Goal: Find contact information: Find contact information

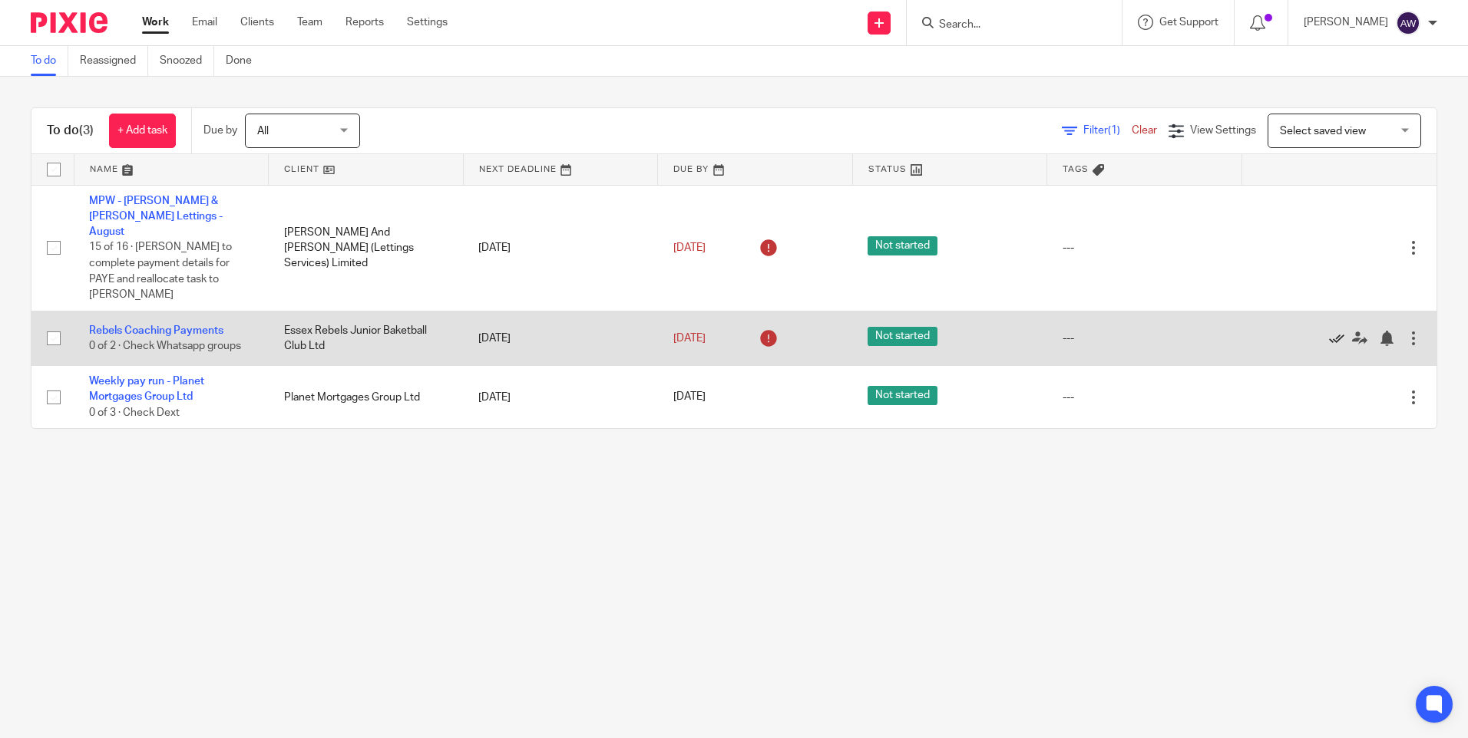
click at [1329, 331] on icon at bounding box center [1336, 338] width 15 height 15
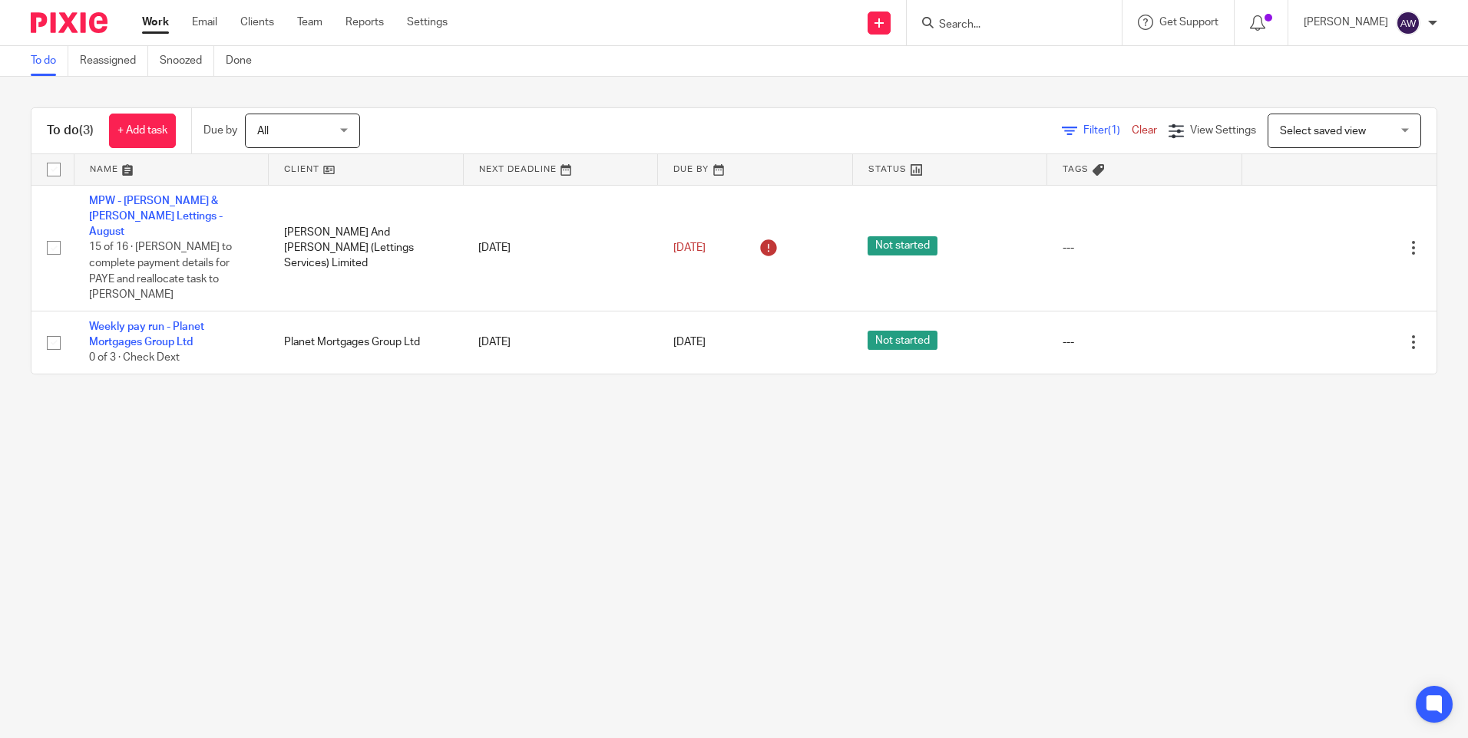
click at [962, 25] on input "Search" at bounding box center [1006, 25] width 138 height 14
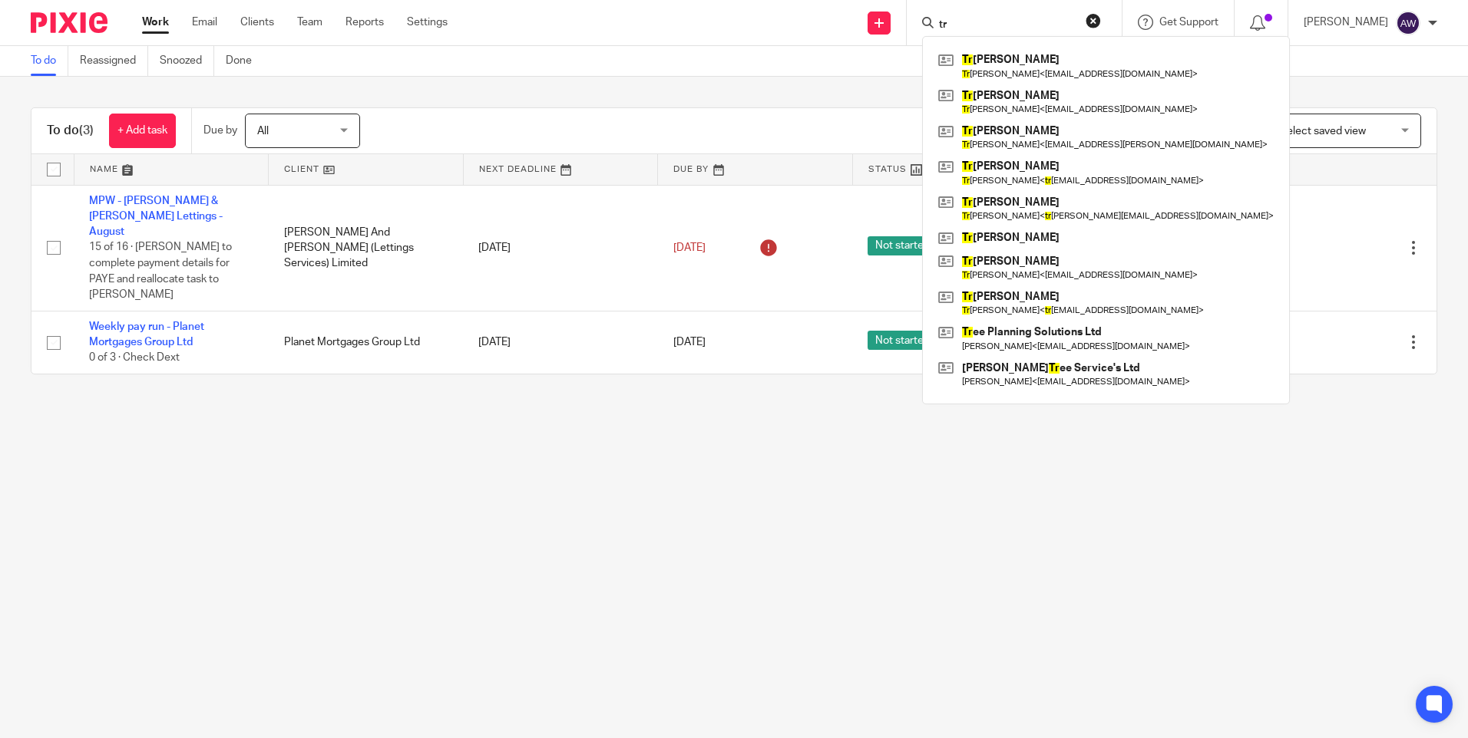
type input "t"
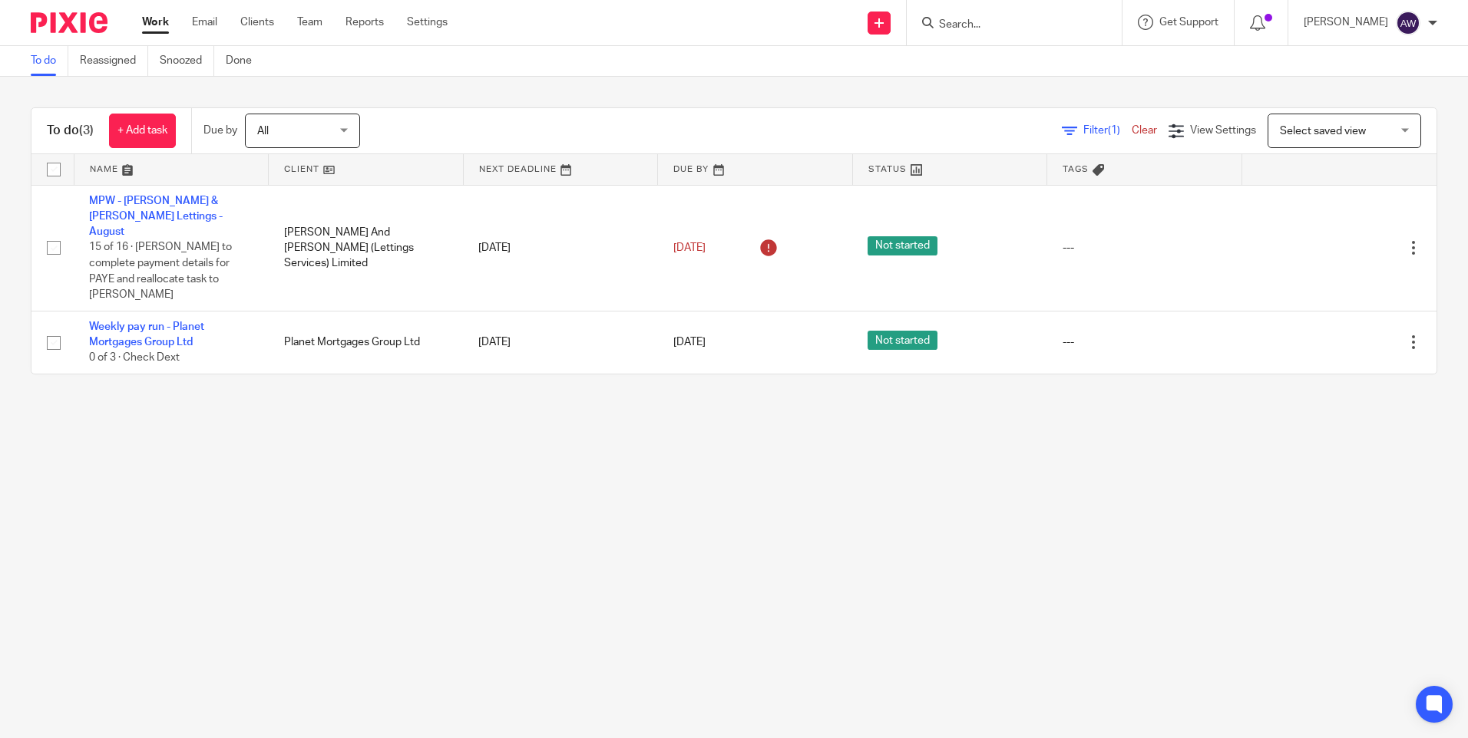
click at [997, 28] on input "Search" at bounding box center [1006, 25] width 138 height 14
type input "hwr"
click at [1009, 62] on link at bounding box center [1029, 59] width 190 height 23
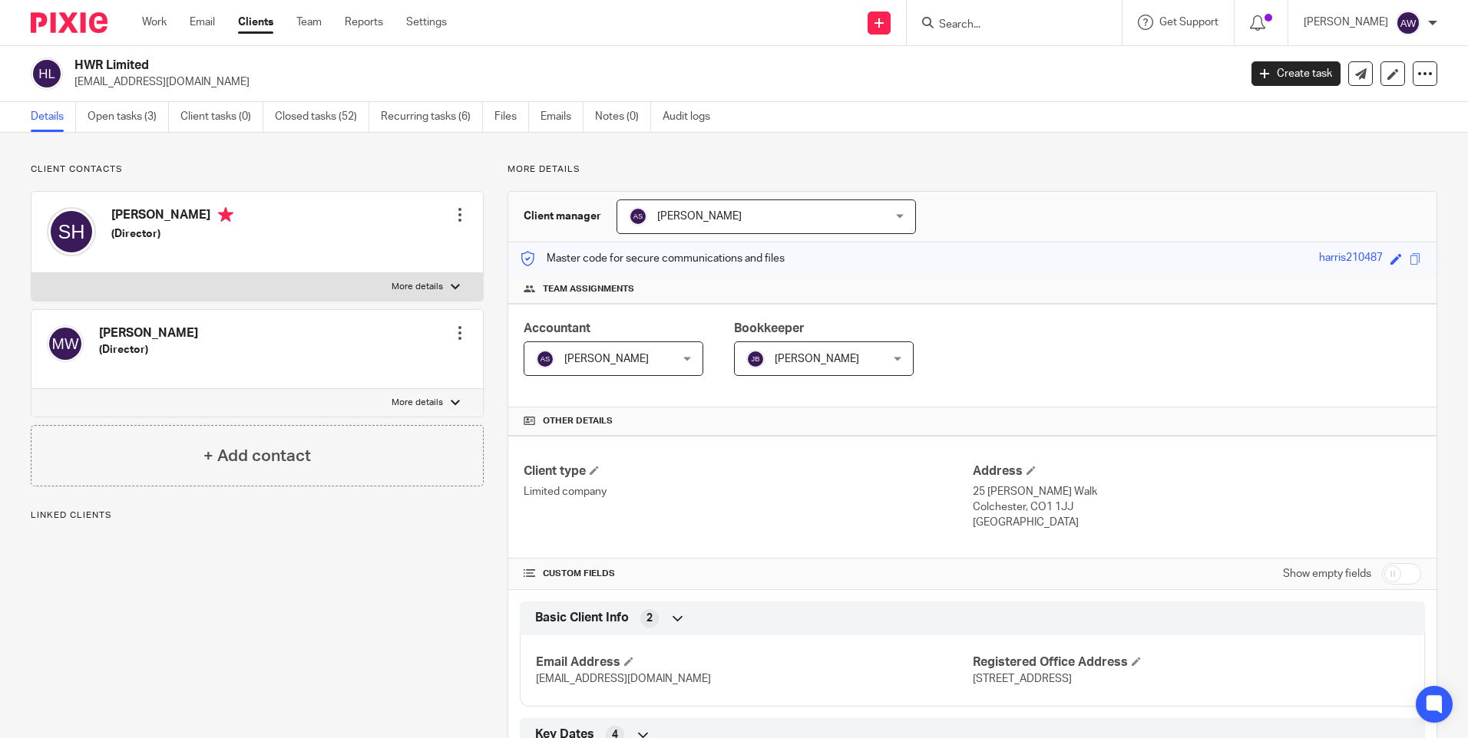
click at [1382, 572] on input "checkbox" at bounding box center [1401, 573] width 39 height 21
checkbox input "true"
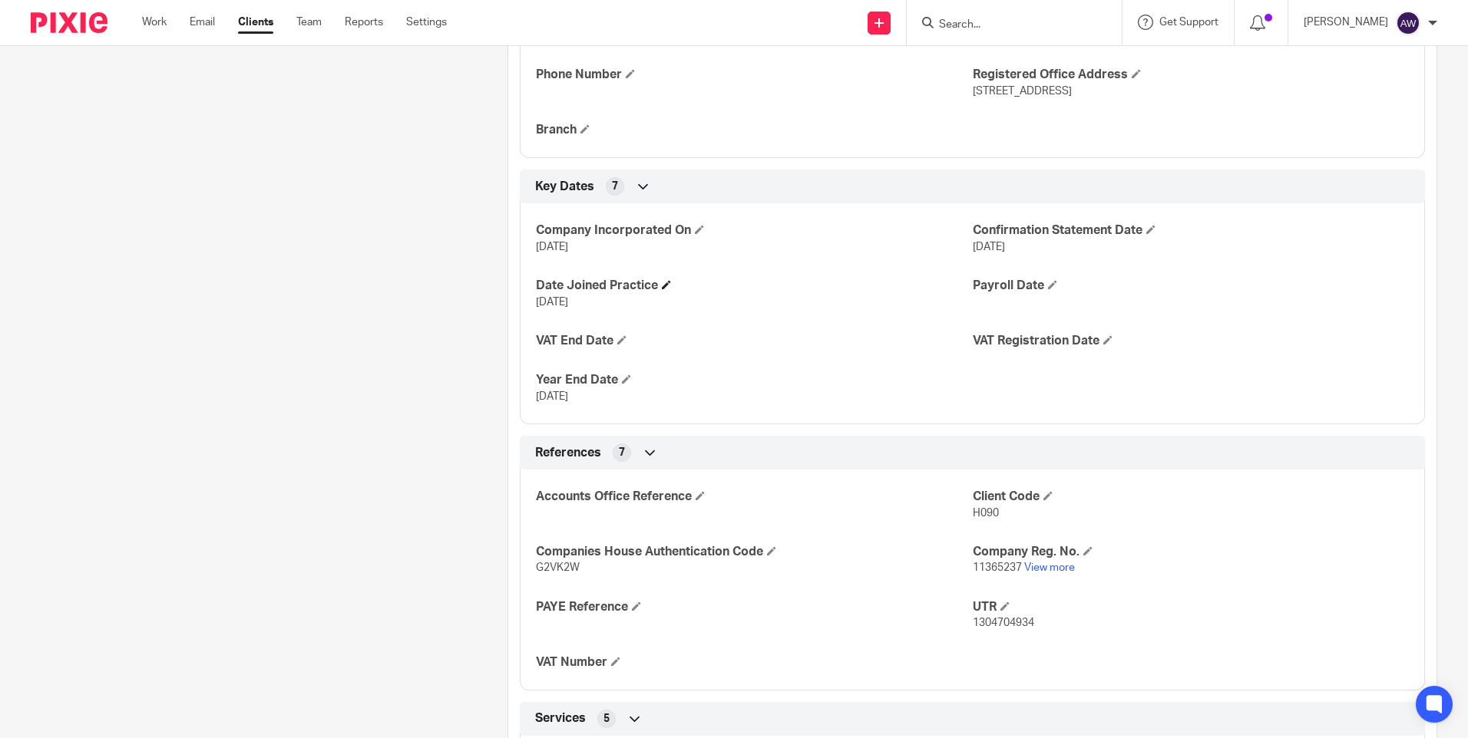
scroll to position [768, 0]
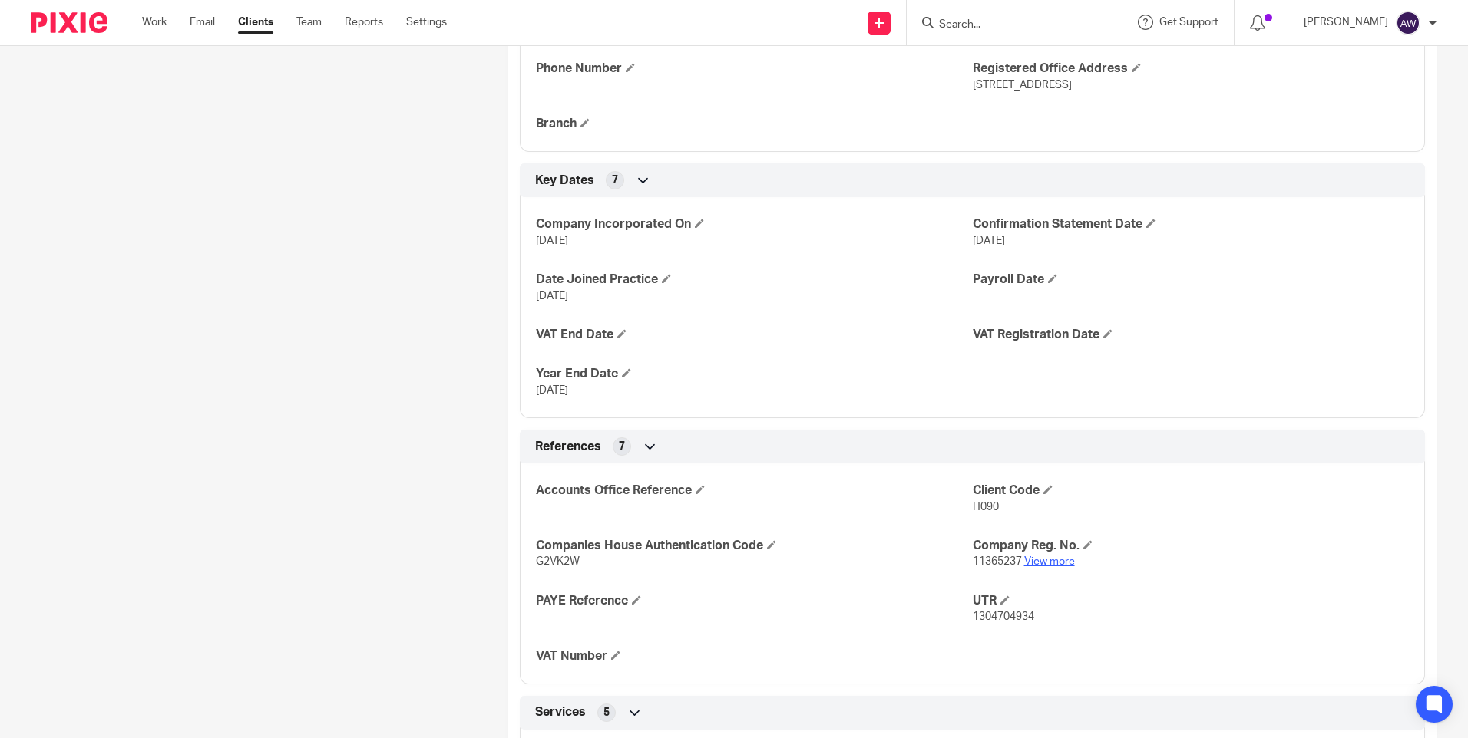
click at [1041, 558] on link "View more" at bounding box center [1049, 561] width 51 height 11
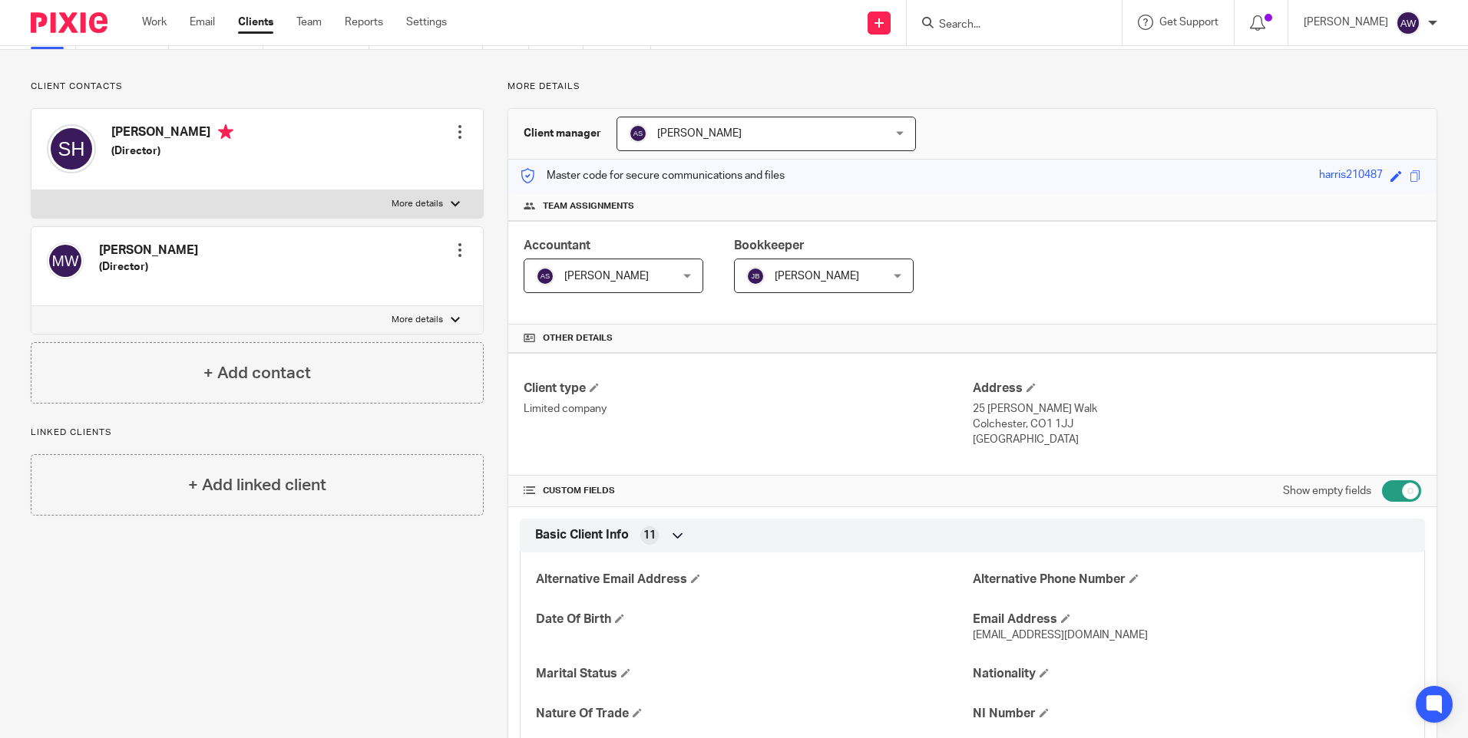
scroll to position [0, 0]
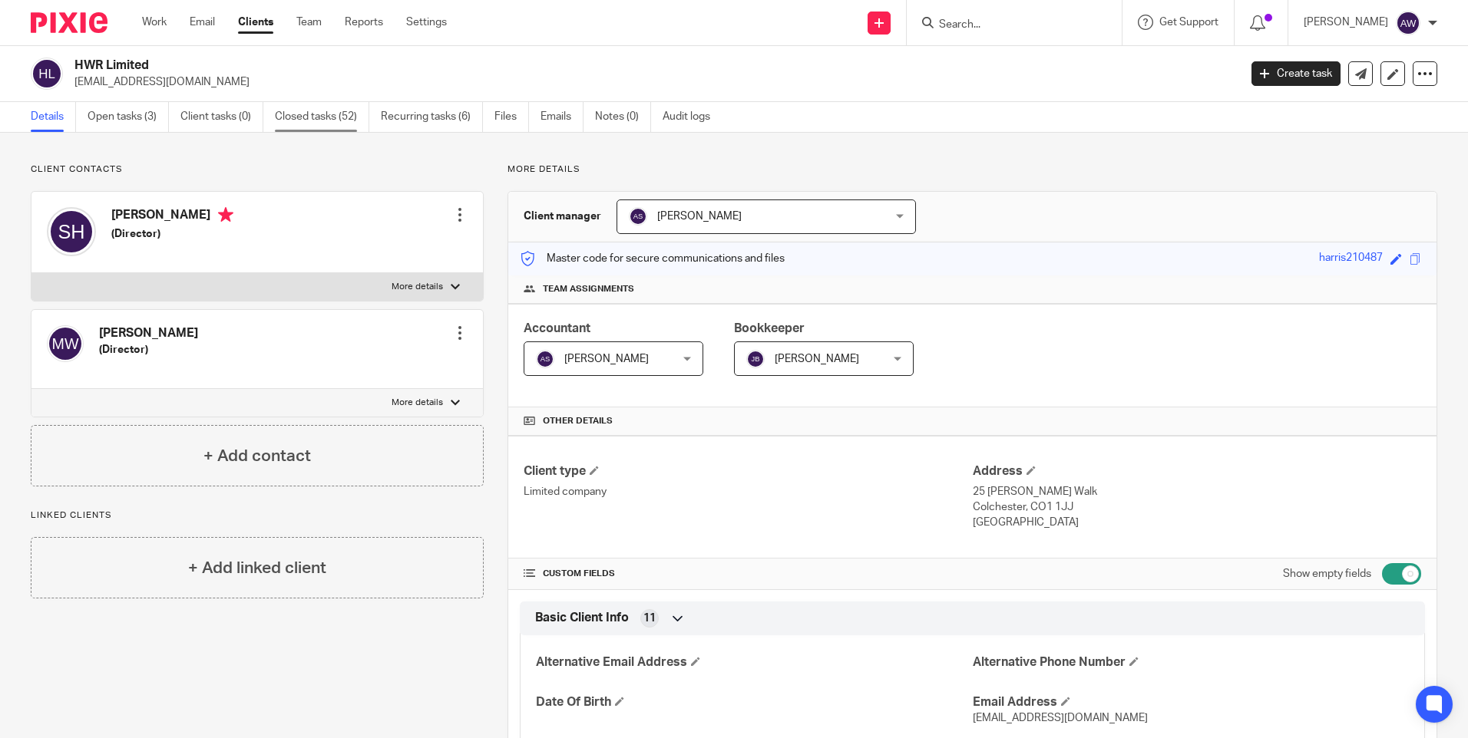
click at [302, 104] on link "Closed tasks (52)" at bounding box center [322, 117] width 94 height 30
click at [302, 109] on link "Closed tasks (52)" at bounding box center [322, 117] width 94 height 30
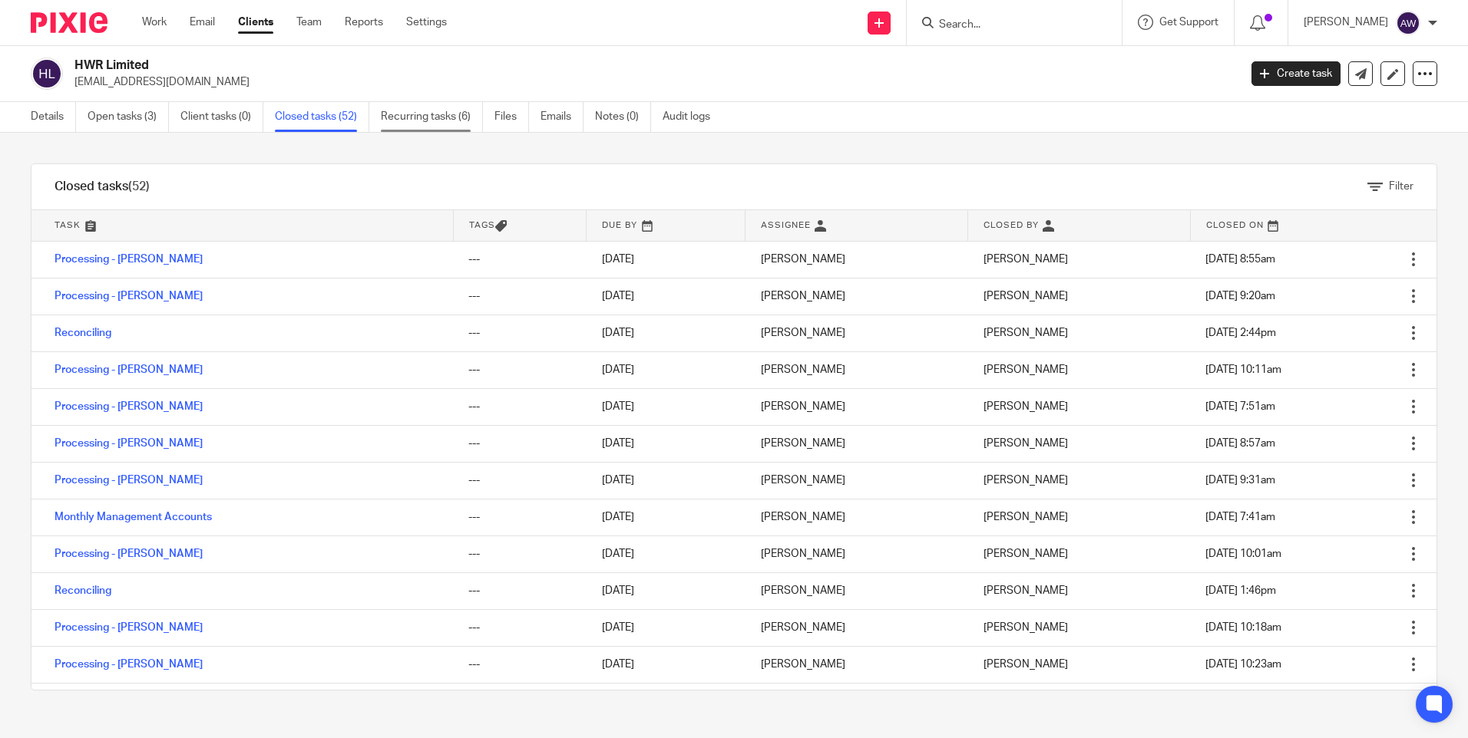
click at [447, 110] on link "Recurring tasks (6)" at bounding box center [432, 117] width 102 height 30
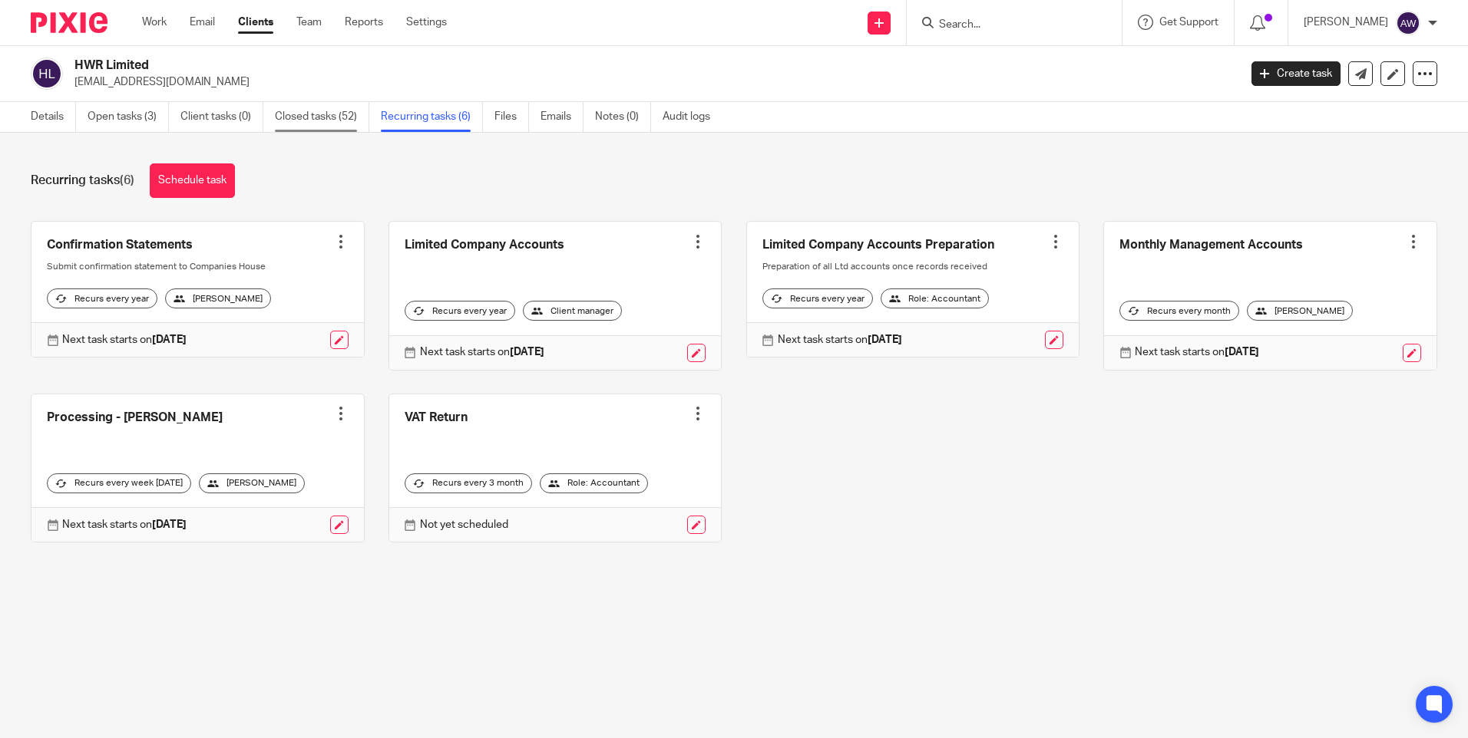
click at [315, 111] on link "Closed tasks (52)" at bounding box center [322, 117] width 94 height 30
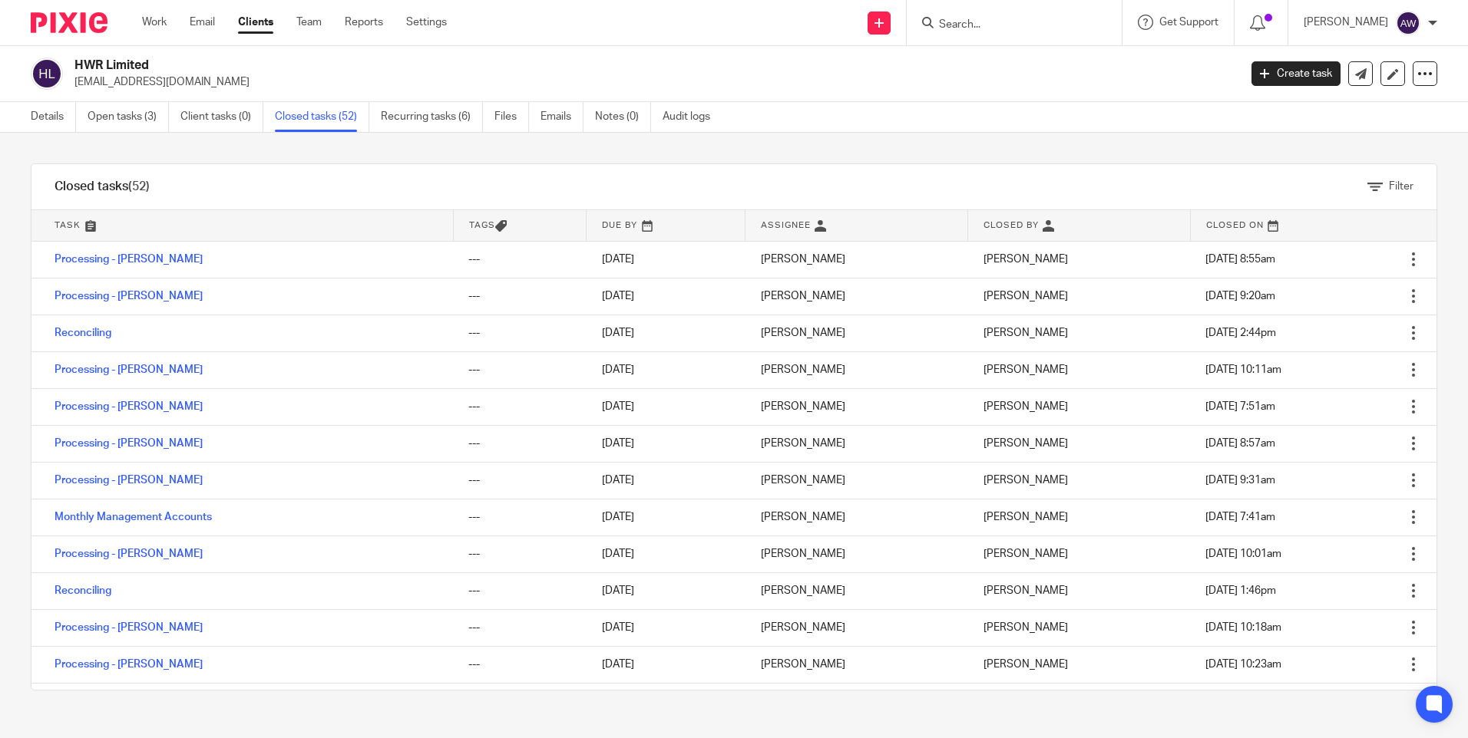
click at [1000, 23] on input "Search" at bounding box center [1006, 25] width 138 height 14
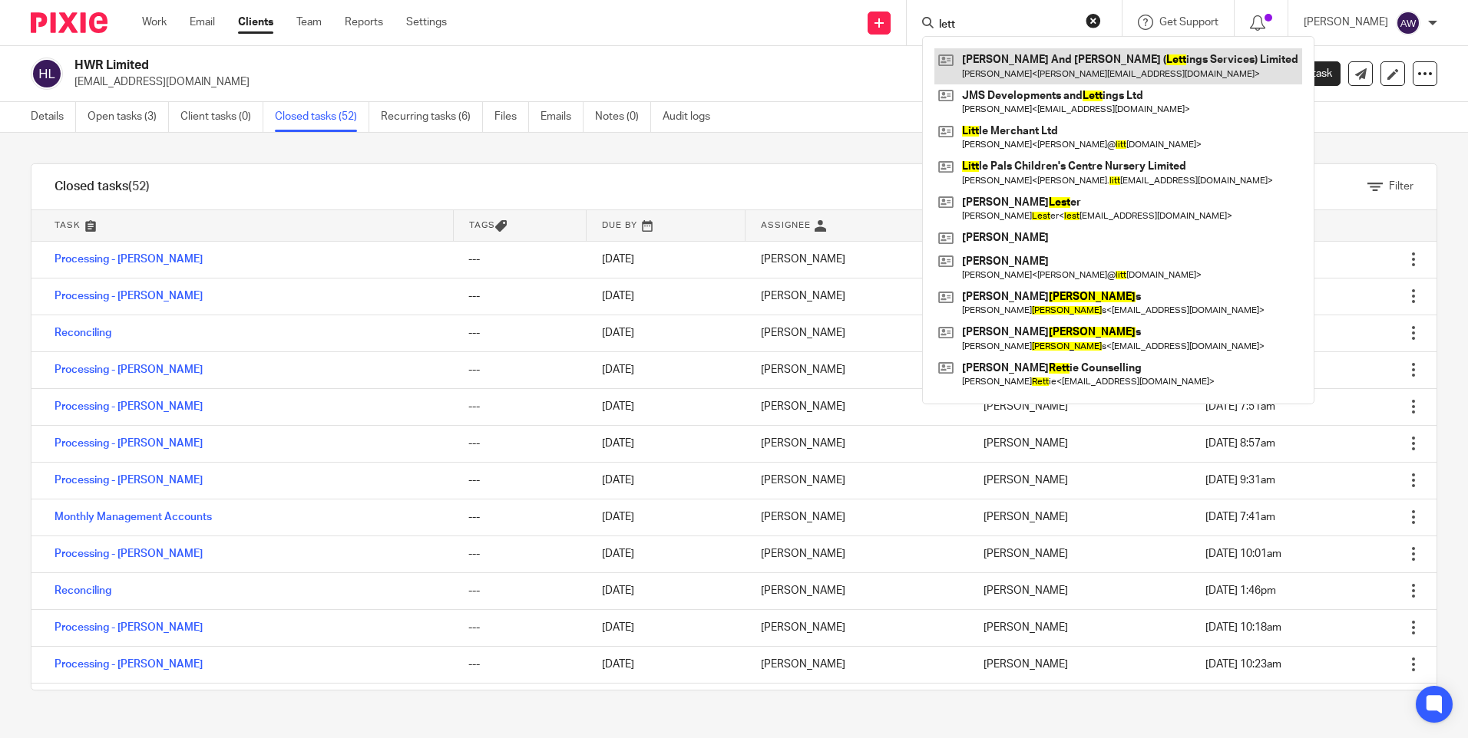
type input "lett"
click at [1017, 58] on link at bounding box center [1118, 65] width 368 height 35
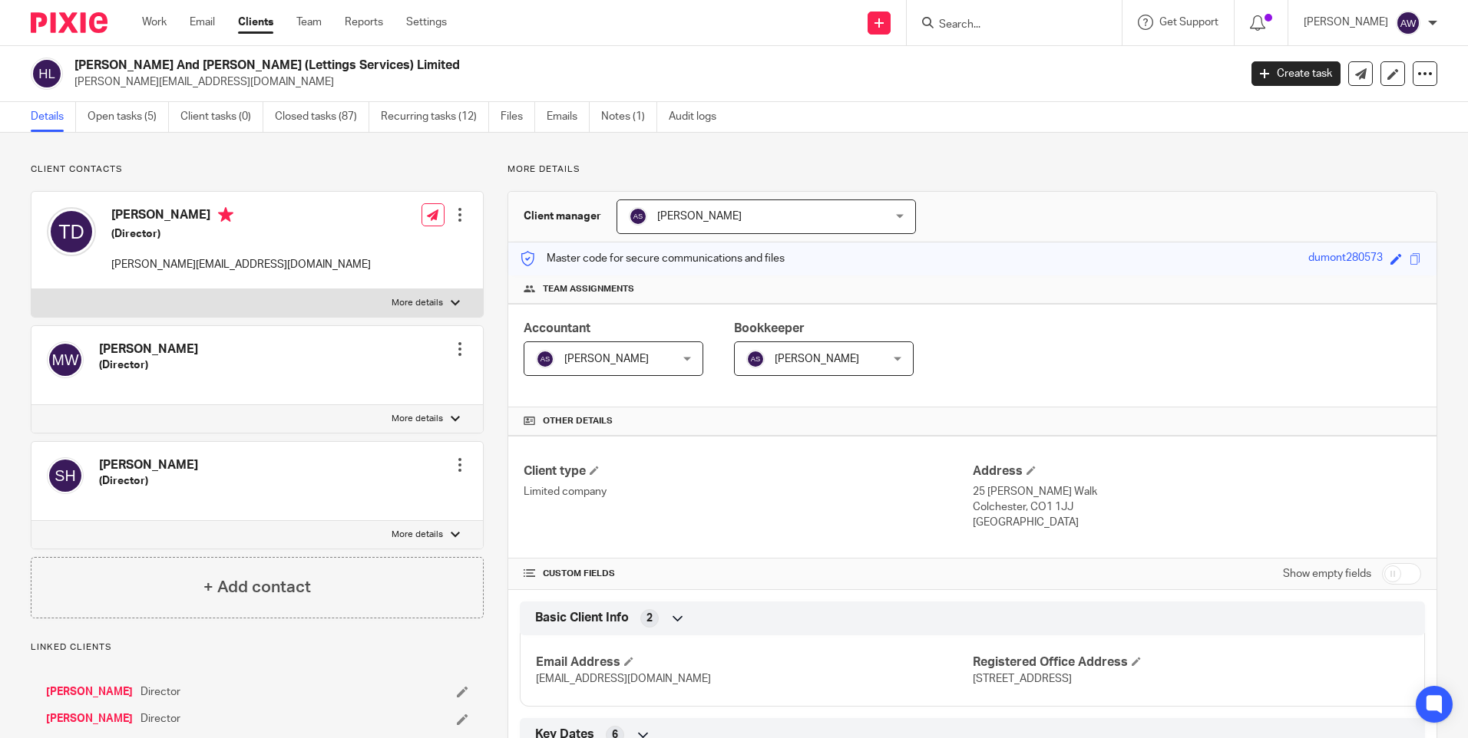
click at [1385, 572] on input "checkbox" at bounding box center [1401, 573] width 39 height 21
checkbox input "true"
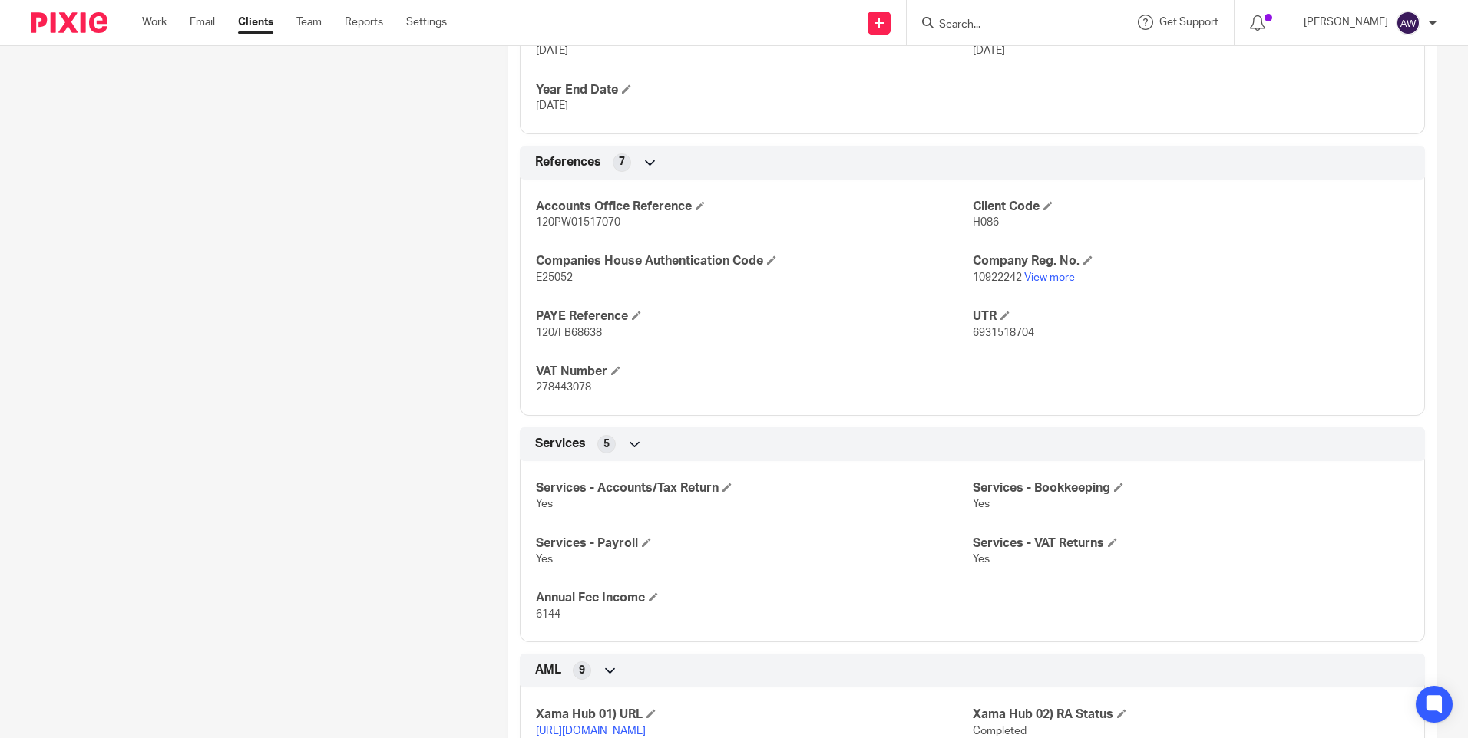
scroll to position [1075, 0]
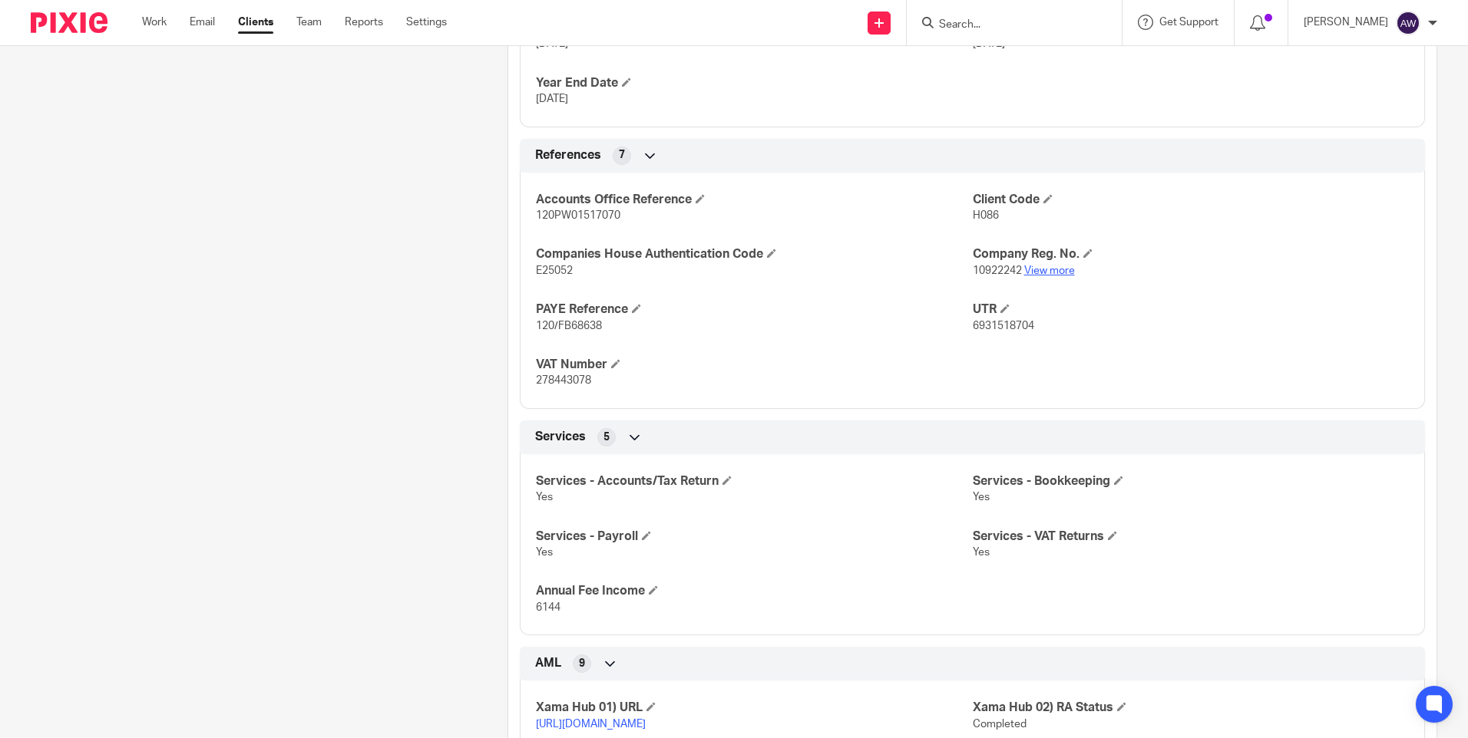
click at [1042, 267] on link "View more" at bounding box center [1049, 271] width 51 height 11
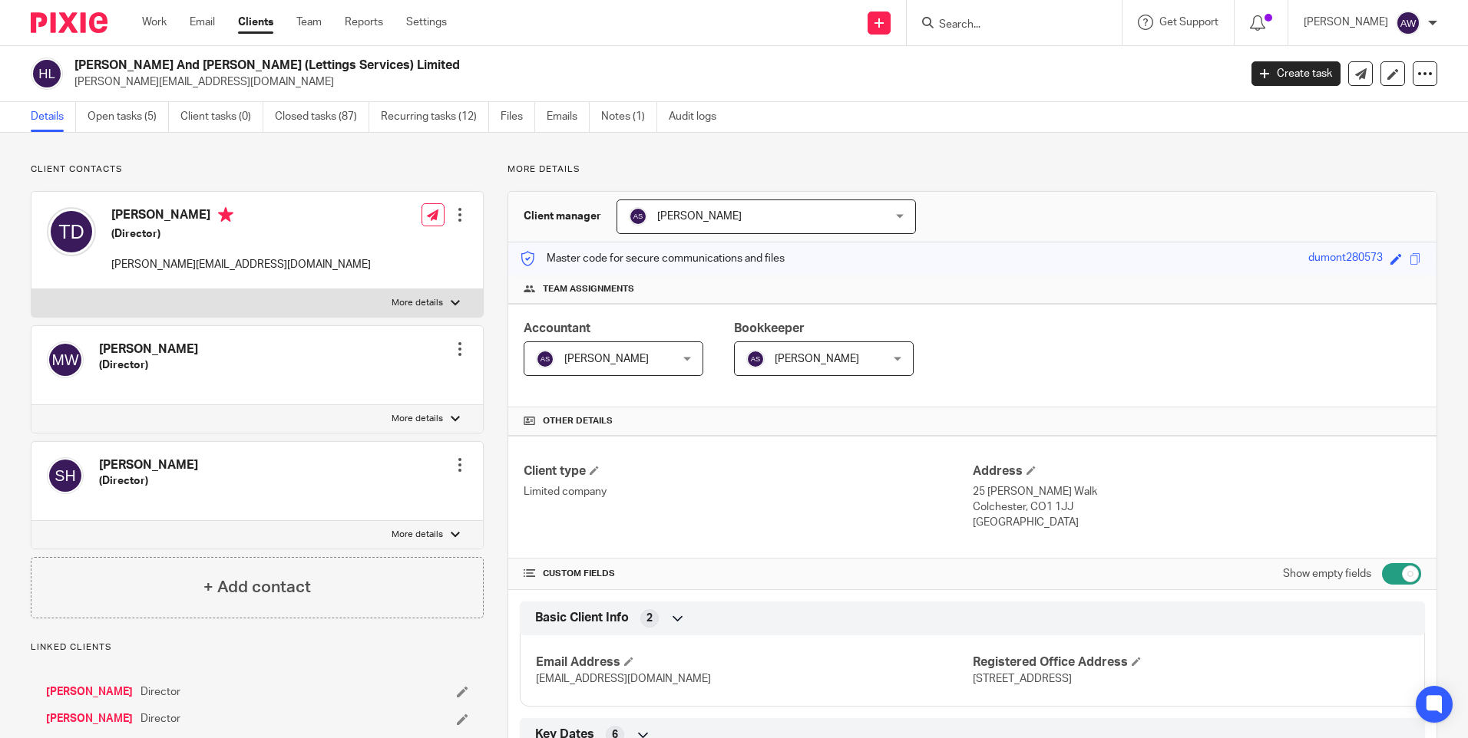
click at [1011, 25] on input "Search" at bounding box center [1006, 25] width 138 height 14
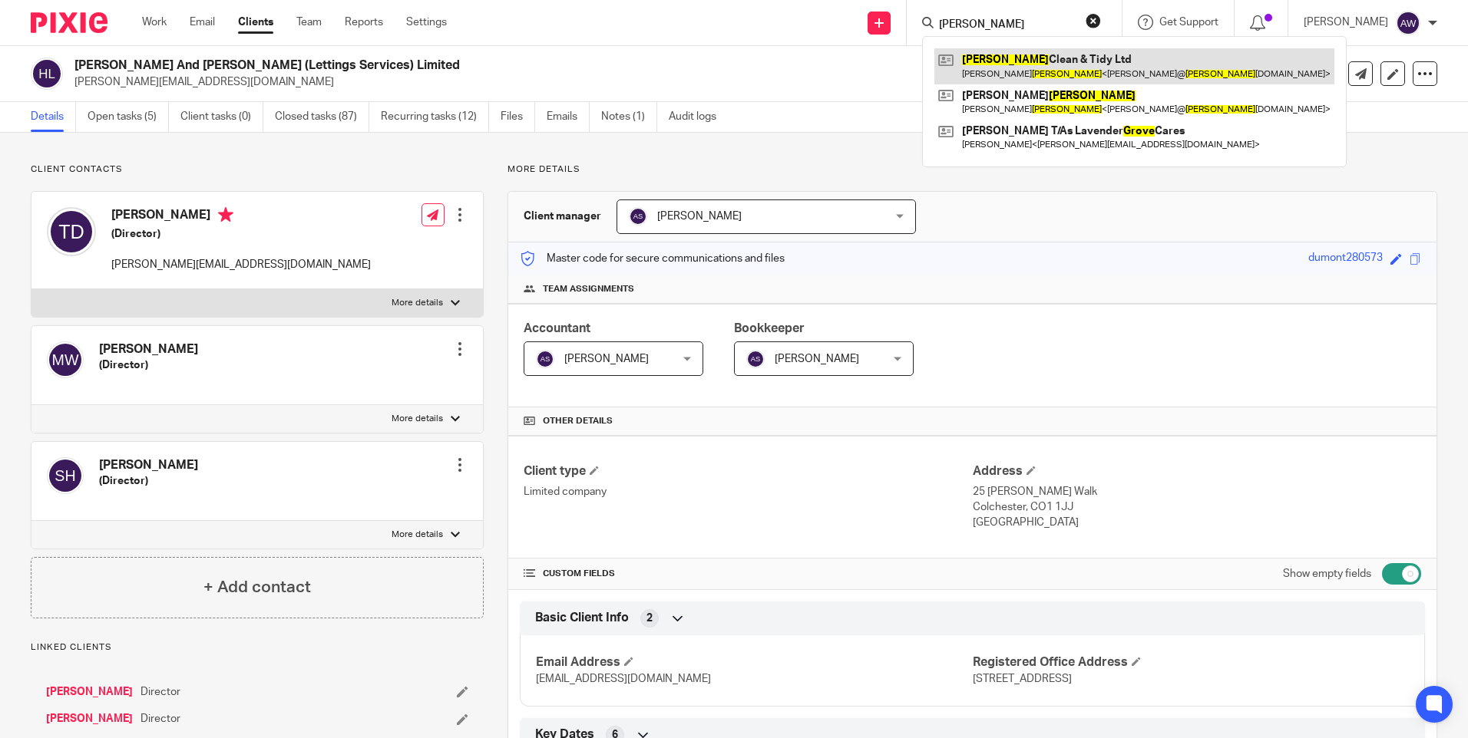
type input "[PERSON_NAME]"
click at [1039, 68] on link at bounding box center [1134, 65] width 400 height 35
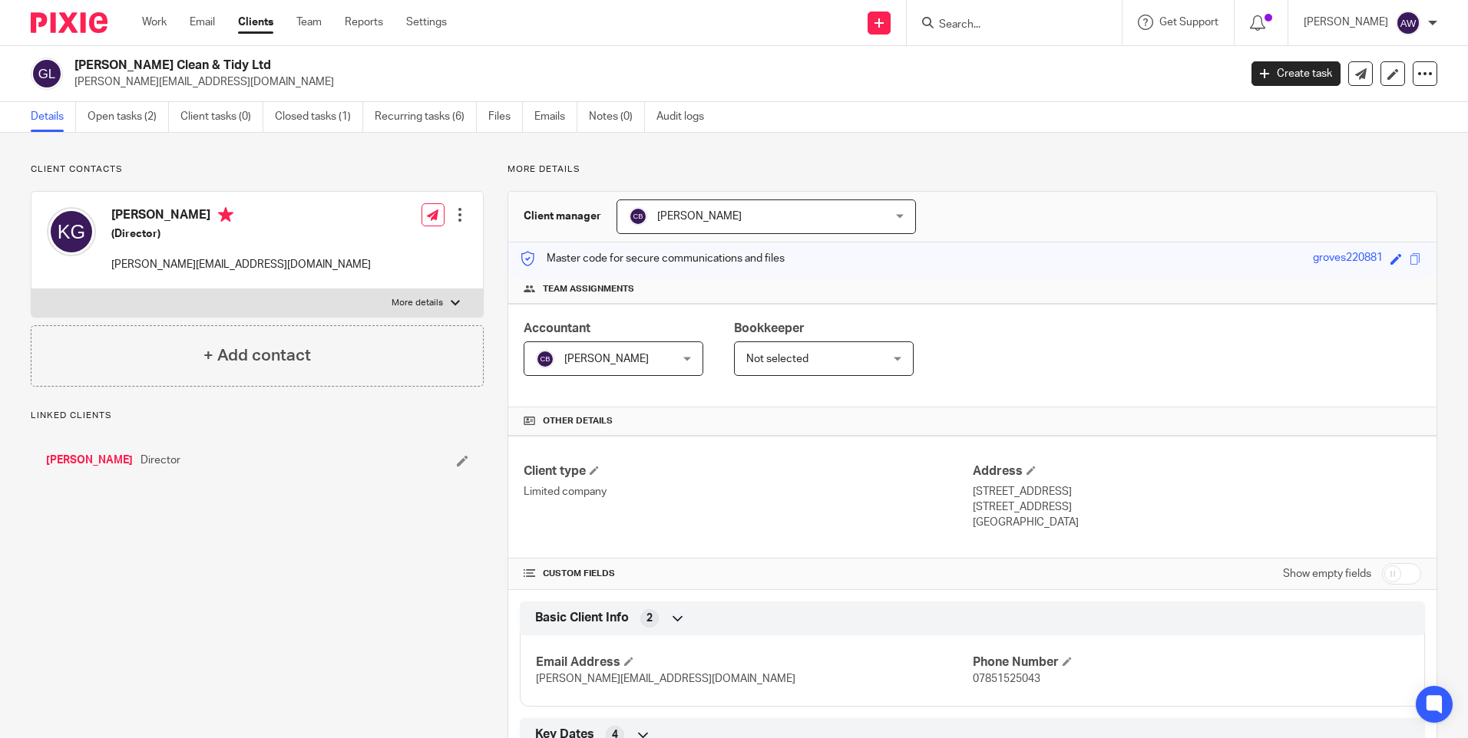
drag, startPoint x: 248, startPoint y: 81, endPoint x: 71, endPoint y: 83, distance: 176.6
click at [71, 83] on div "[PERSON_NAME] Clean & Tidy Ltd [PERSON_NAME][EMAIL_ADDRESS][DOMAIN_NAME]" at bounding box center [629, 74] width 1197 height 32
copy p "[PERSON_NAME][EMAIL_ADDRESS][DOMAIN_NAME]"
